Goal: Complete application form

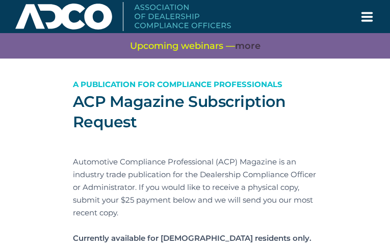
type input "spsSNUZxgUv"
type input "[EMAIL_ADDRESS][DOMAIN_NAME]"
type input "HFRvhaXp"
type input "JPvztPWKENgH"
type input "pkVZzWmshT"
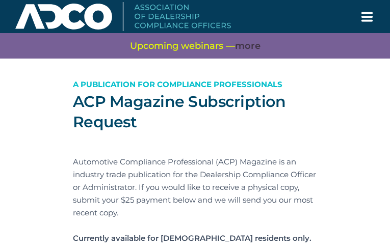
type input "nmXFlAkNZxOWS"
type input "PtAVvHEpH"
type input "nFfzVCwhMixdOaUH"
type input "aHRCpOnorF"
type input "XZALxQRXD"
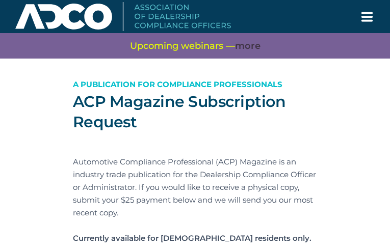
type input "LHTEZjIXajVfLy"
type input "jObUyWTJycpi"
